Goal: Information Seeking & Learning: Learn about a topic

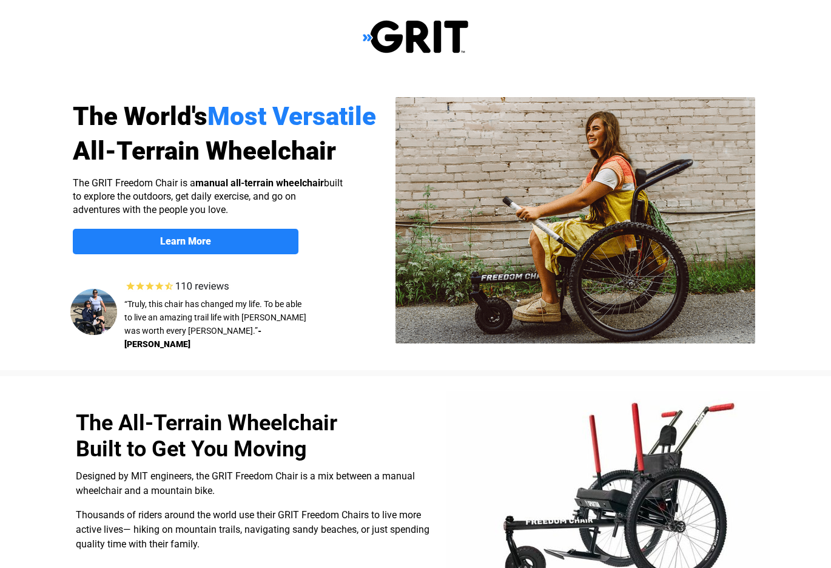
scroll to position [19, 0]
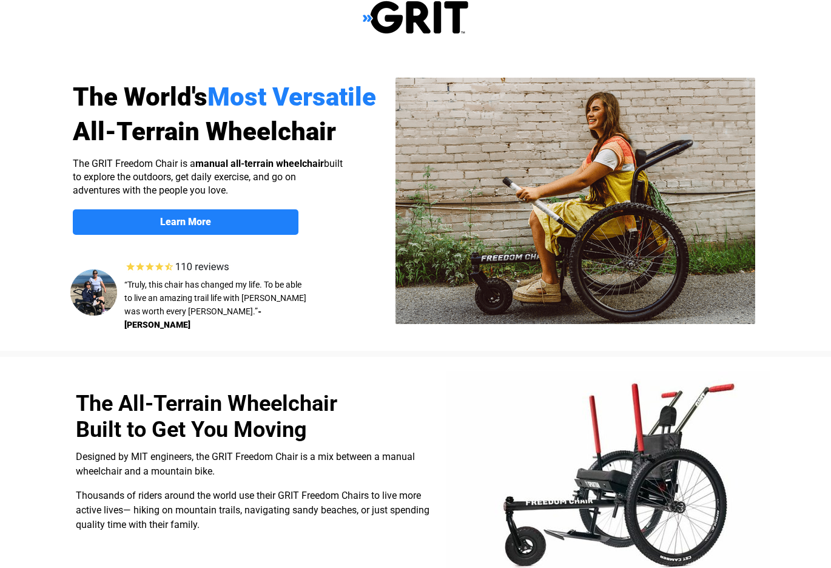
select select "US"
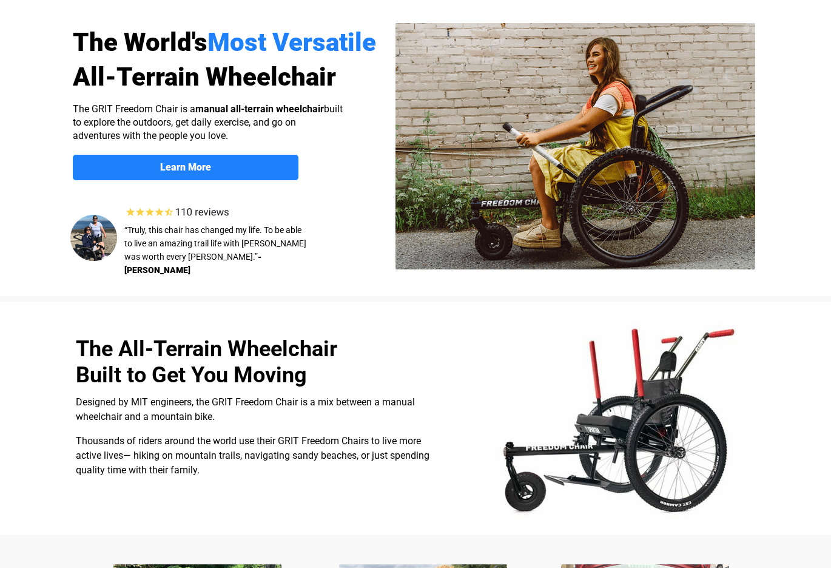
scroll to position [0, 0]
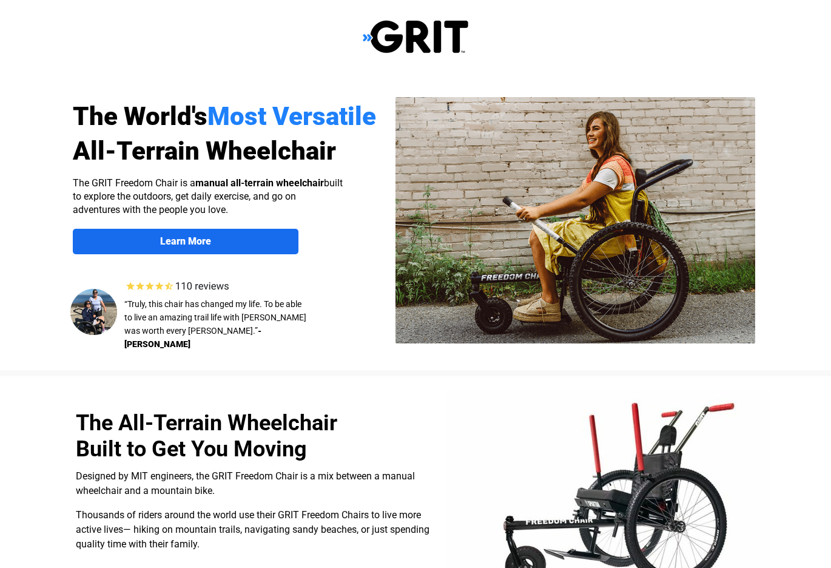
click at [203, 244] on strong "Learn More" at bounding box center [185, 241] width 51 height 12
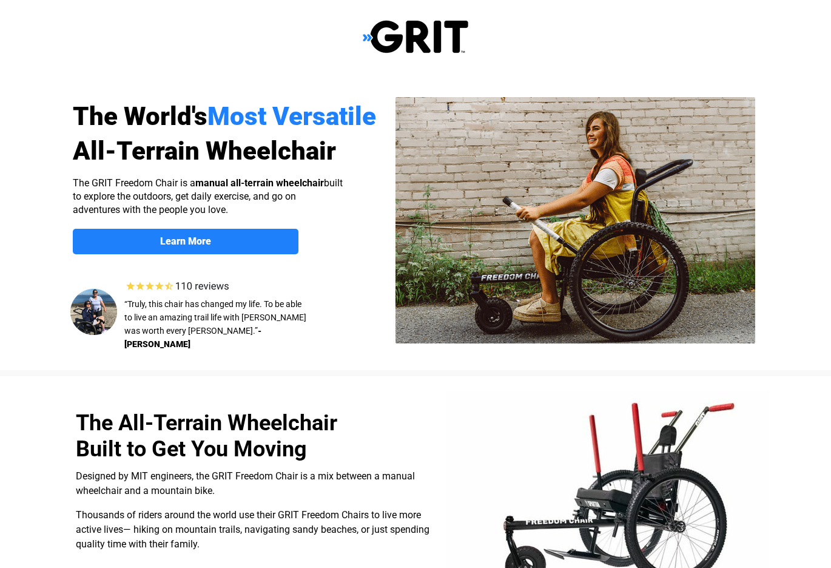
scroll to position [941, 0]
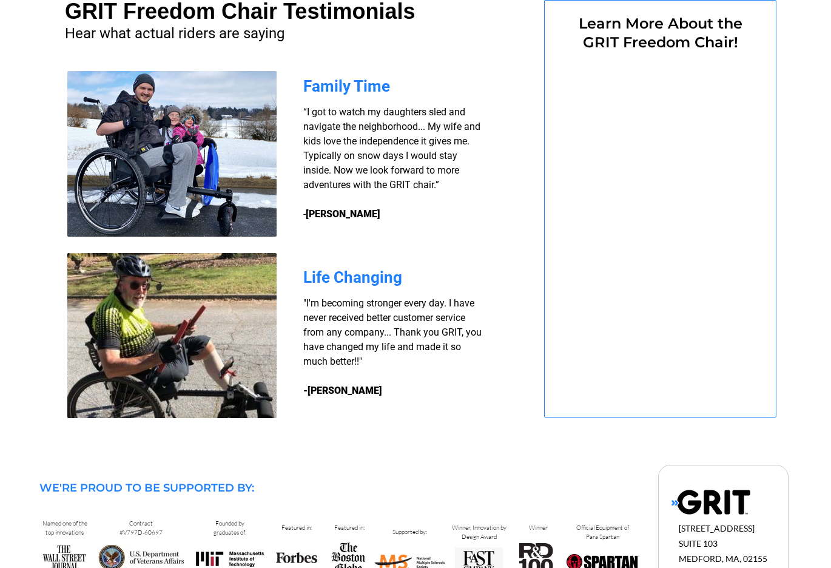
select select "US"
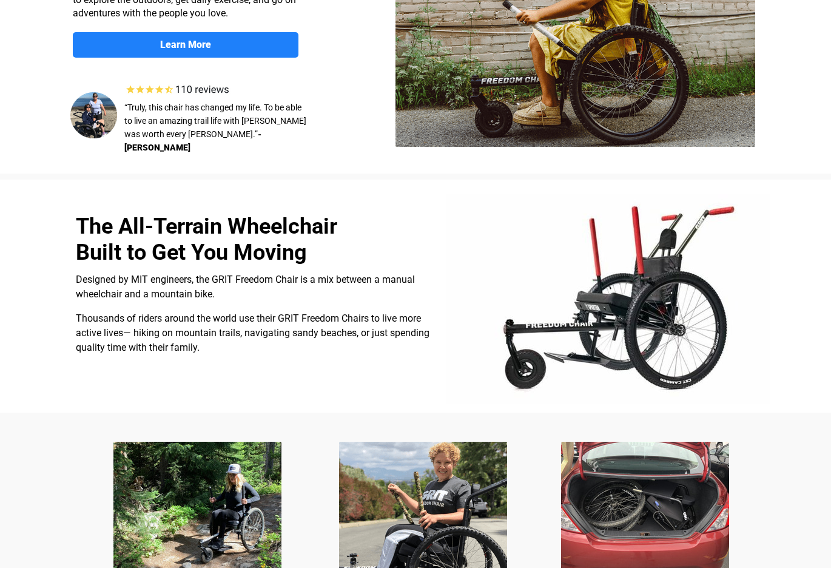
scroll to position [0, 0]
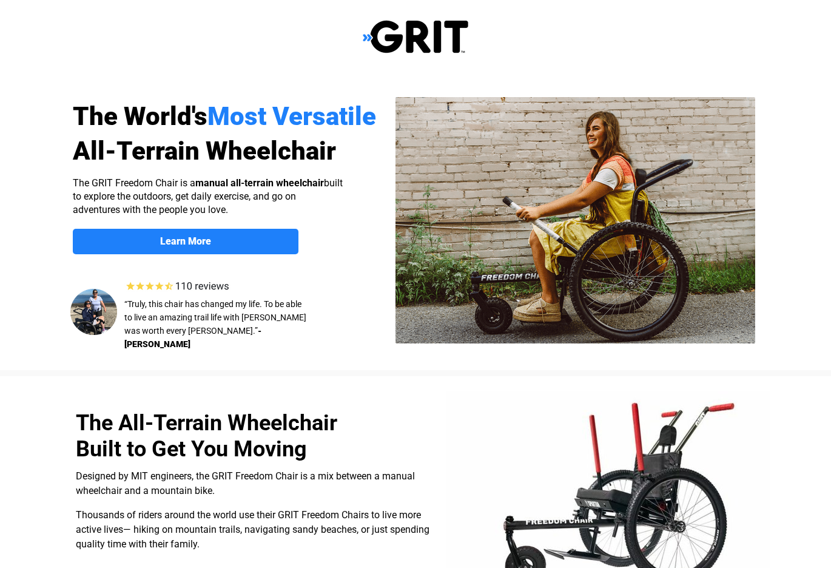
click at [202, 287] on img at bounding box center [181, 286] width 116 height 16
click at [97, 309] on img at bounding box center [93, 312] width 47 height 46
click at [180, 323] on p "“Truly, this chair has changed my life. To be able to live an amazing trail lif…" at bounding box center [215, 323] width 182 height 53
